Goal: Information Seeking & Learning: Learn about a topic

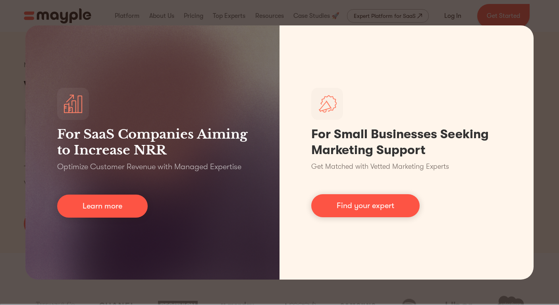
click at [2, 116] on div "For SaaS Companies Aiming to Increase NRR Optimize Customer Revenue with Manage…" at bounding box center [279, 152] width 559 height 305
click at [12, 116] on div "For SaaS Companies Aiming to Increase NRR Optimize Customer Revenue with Manage…" at bounding box center [279, 152] width 559 height 305
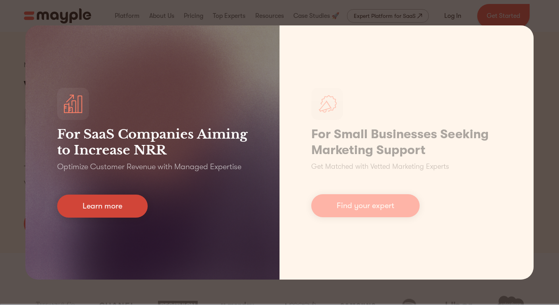
click at [114, 212] on link "Learn more" at bounding box center [102, 205] width 90 height 23
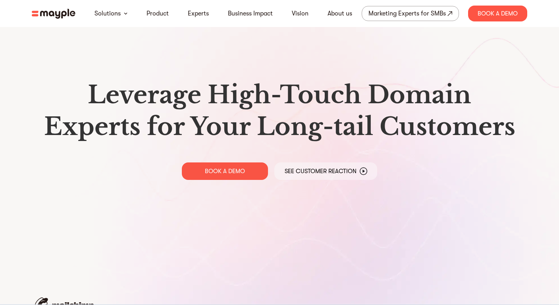
click at [64, 15] on img at bounding box center [54, 14] width 44 height 10
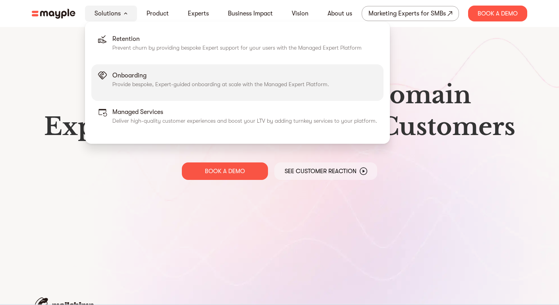
click at [274, 83] on p "Provide bespoke, Expert-guided onboarding at scale with the Managed Expert Plat…" at bounding box center [220, 84] width 217 height 8
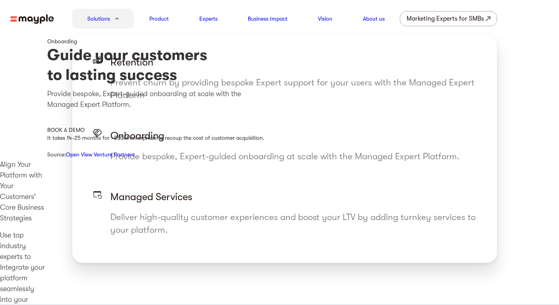
click at [116, 19] on img at bounding box center [117, 18] width 4 height 2
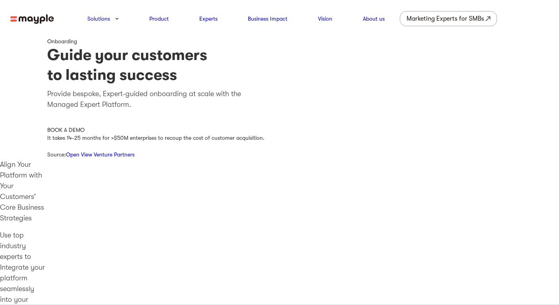
click at [39, 17] on img at bounding box center [32, 19] width 44 height 10
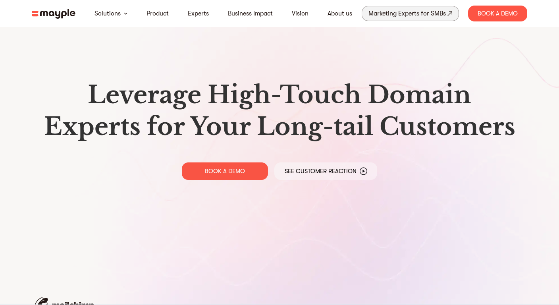
click at [410, 12] on div "Marketing Experts for SMBs" at bounding box center [406, 13] width 77 height 11
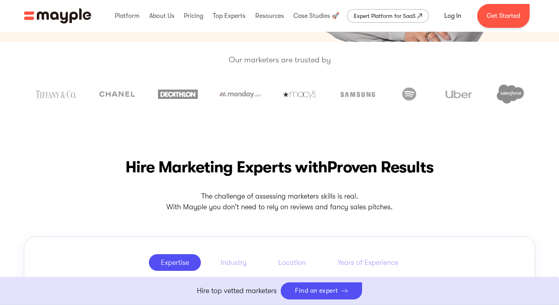
scroll to position [215, 0]
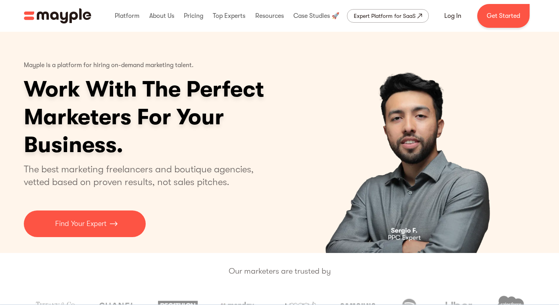
click at [174, 214] on div "Mayple is a platform for hiring on-demand marketing talent. Work With The Perfe…" at bounding box center [175, 146] width 302 height 181
click at [393, 18] on div "Expert Platform for SaaS" at bounding box center [385, 16] width 62 height 10
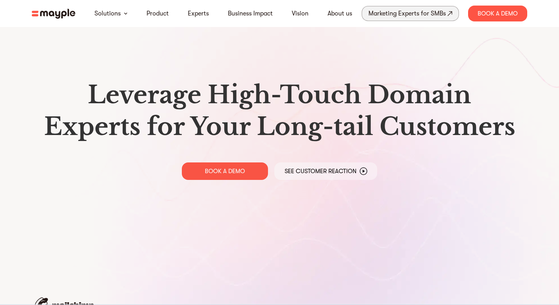
click at [418, 15] on div "Marketing Experts for SMBs" at bounding box center [406, 13] width 77 height 11
